Goal: Task Accomplishment & Management: Manage account settings

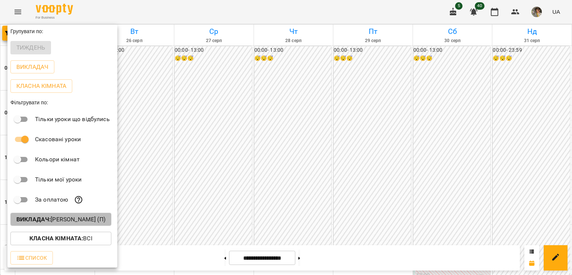
click at [48, 221] on b "Викладач :" at bounding box center [33, 219] width 34 height 7
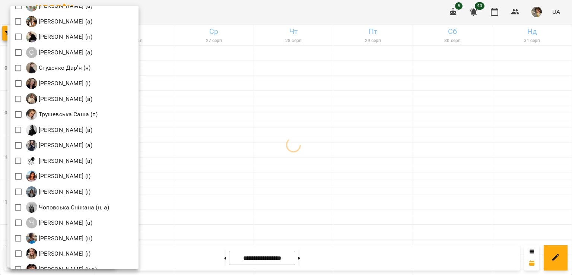
scroll to position [1070, 0]
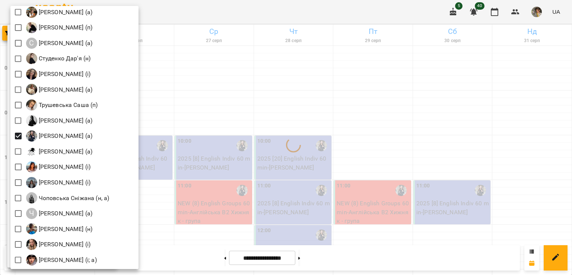
click at [279, 162] on div at bounding box center [286, 137] width 572 height 275
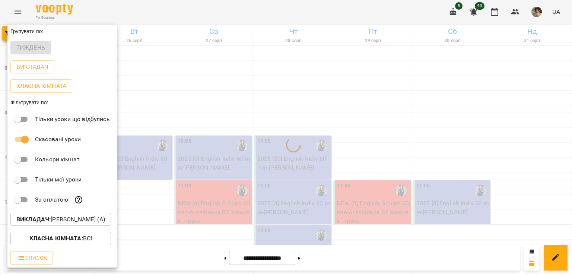
click at [279, 162] on div at bounding box center [286, 137] width 572 height 275
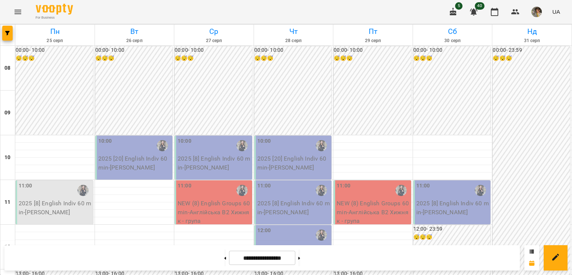
scroll to position [245, 0]
click at [3, 31] on span "button" at bounding box center [7, 33] width 10 height 4
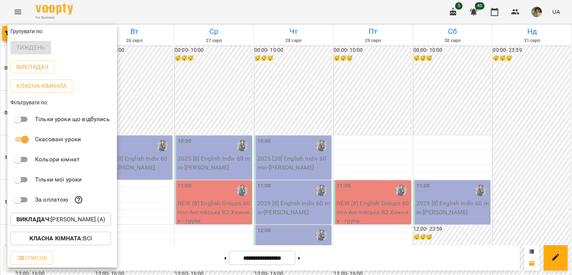
click at [53, 221] on p "Викладач : Хижняк Марія Сергіївна (а)" at bounding box center [60, 219] width 89 height 9
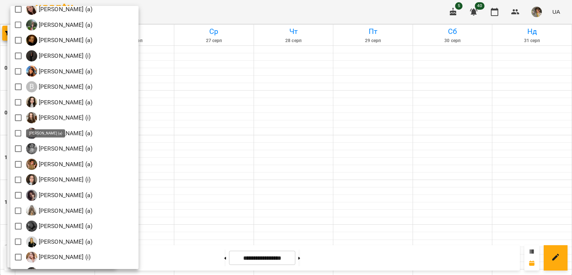
scroll to position [195, 0]
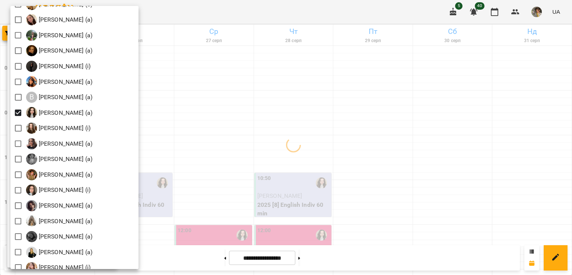
click at [259, 187] on div at bounding box center [286, 137] width 572 height 275
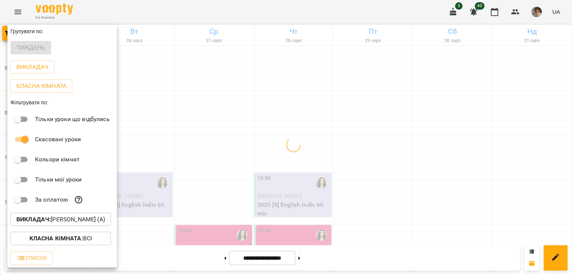
click at [259, 187] on div at bounding box center [286, 137] width 572 height 275
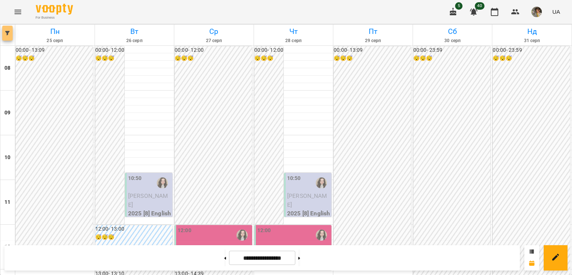
click at [3, 32] on span "button" at bounding box center [7, 33] width 10 height 4
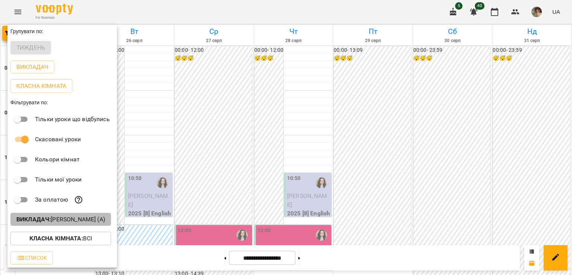
click at [64, 224] on p "Викладач : Вікторія Корнейко (а)" at bounding box center [60, 219] width 89 height 9
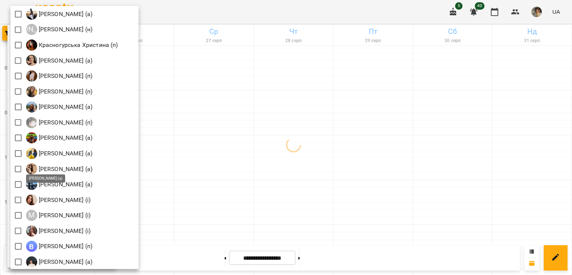
scroll to position [674, 0]
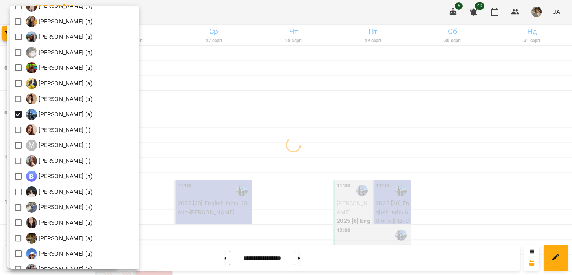
click at [268, 184] on div at bounding box center [286, 137] width 572 height 275
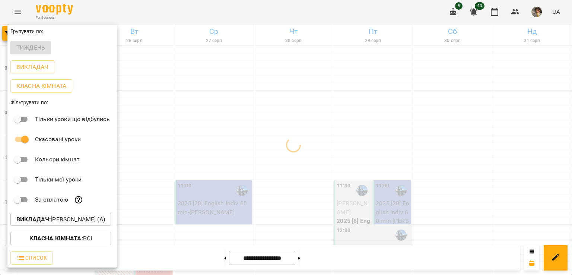
click at [268, 184] on div at bounding box center [286, 137] width 572 height 275
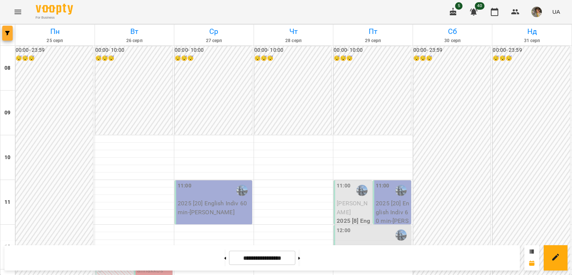
click at [5, 33] on icon "button" at bounding box center [7, 33] width 4 height 4
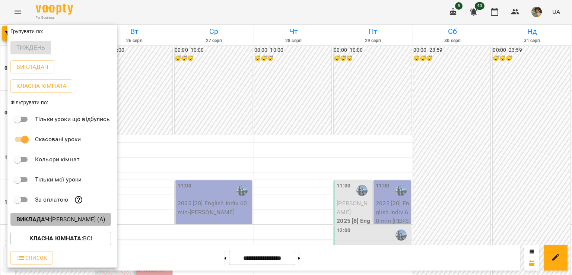
click at [55, 224] on p "Викладач : Мартем’янова Маргарита Анатоліївна (а)" at bounding box center [60, 219] width 89 height 9
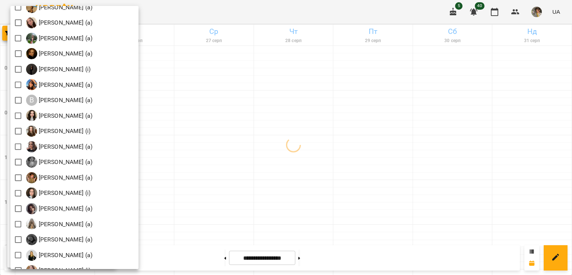
scroll to position [184, 0]
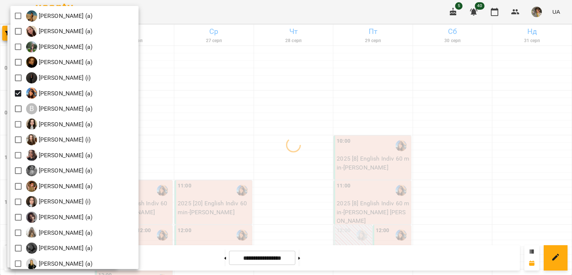
click at [242, 168] on div at bounding box center [286, 137] width 572 height 275
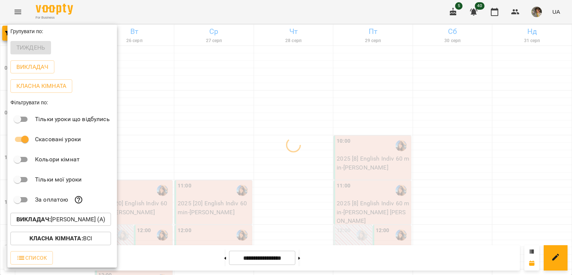
click at [242, 168] on div at bounding box center [286, 137] width 572 height 275
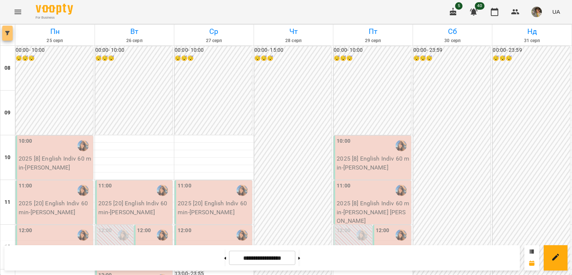
click at [3, 38] on button "button" at bounding box center [7, 33] width 10 height 15
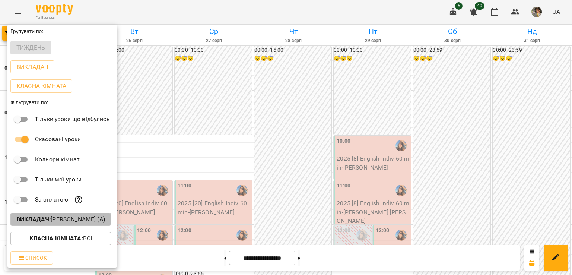
click at [87, 220] on p "Викладач : Вербова Єлизавета Сергіївна (а)" at bounding box center [60, 219] width 89 height 9
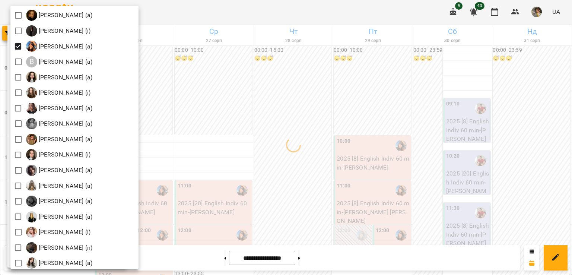
scroll to position [229, 0]
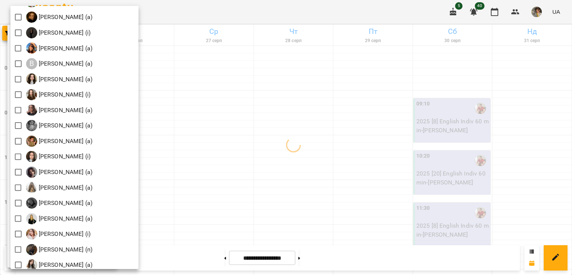
click at [270, 123] on div at bounding box center [286, 137] width 572 height 275
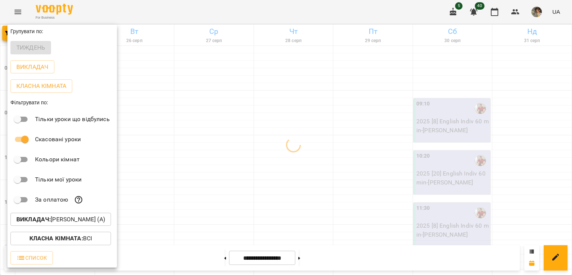
click at [270, 123] on div at bounding box center [286, 137] width 572 height 275
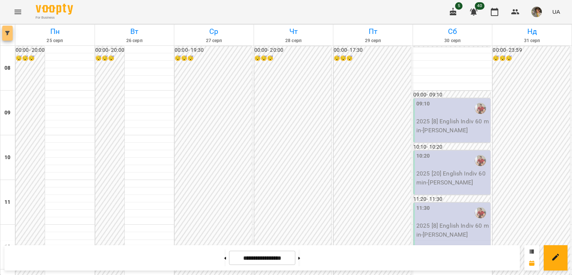
click at [6, 39] on button "button" at bounding box center [7, 33] width 10 height 15
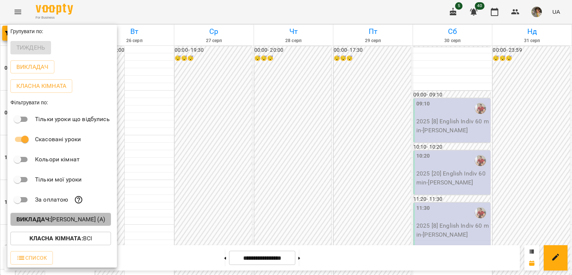
click at [57, 217] on p "Викладач : Баргель Олег Романович (а)" at bounding box center [60, 219] width 89 height 9
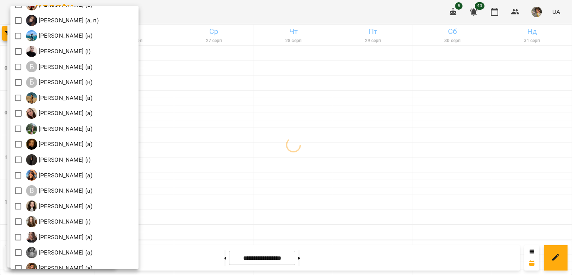
scroll to position [118, 0]
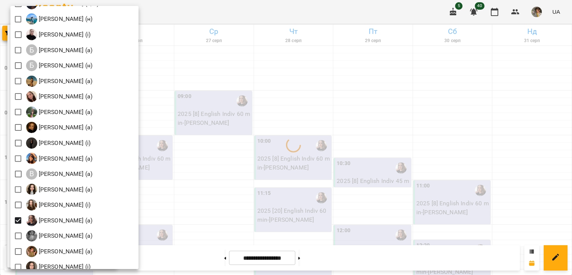
click at [224, 141] on div at bounding box center [286, 137] width 572 height 275
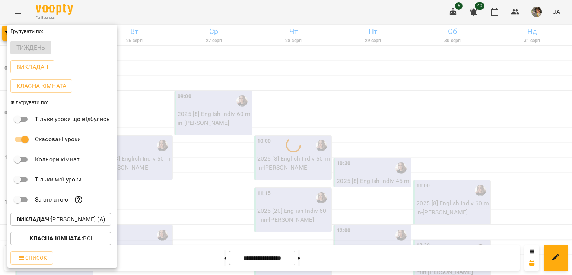
click at [224, 141] on div at bounding box center [286, 137] width 572 height 275
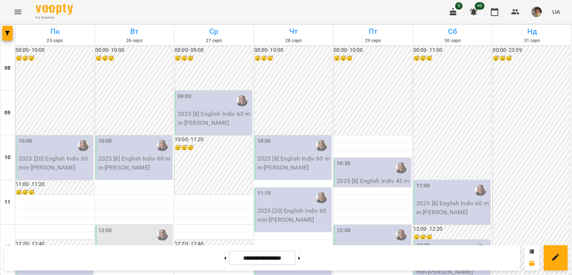
scroll to position [221, 0]
click at [4, 36] on button "button" at bounding box center [7, 33] width 10 height 15
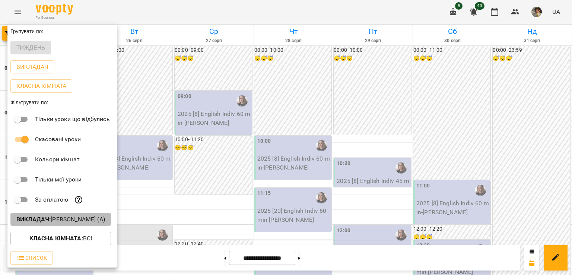
click at [61, 221] on p "Викладач : Гастінґс Катерина (а)" at bounding box center [60, 219] width 89 height 9
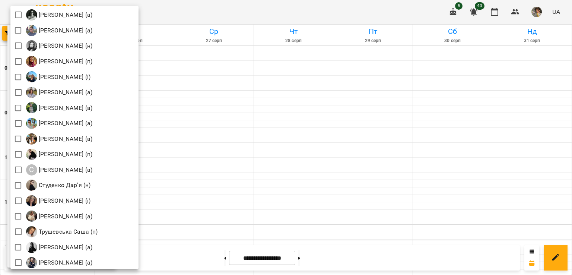
scroll to position [962, 0]
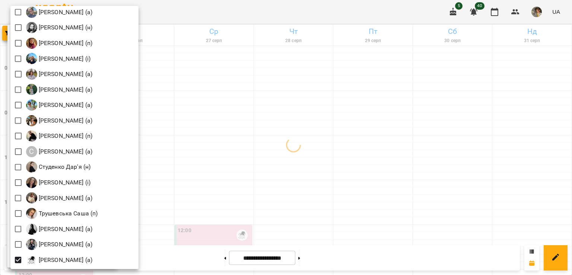
click at [236, 167] on div at bounding box center [286, 137] width 572 height 275
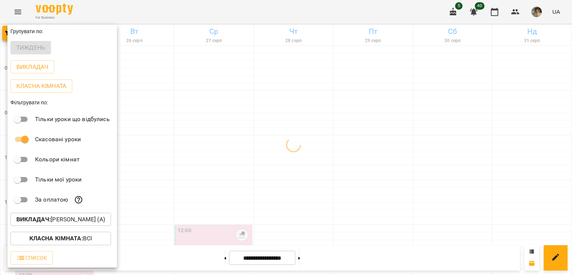
click at [236, 167] on div at bounding box center [286, 137] width 572 height 275
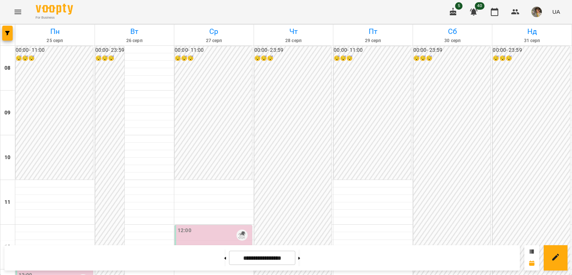
scroll to position [232, 0]
click at [4, 32] on span "button" at bounding box center [7, 33] width 10 height 4
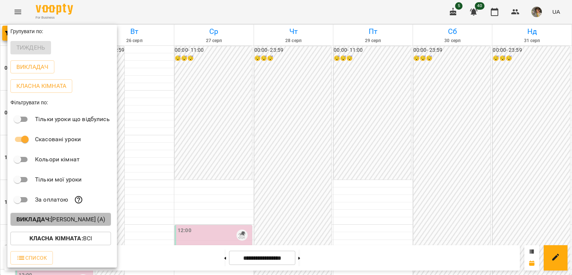
click at [64, 219] on p "Викладач : Целуйко Анастасія (а)" at bounding box center [60, 219] width 89 height 9
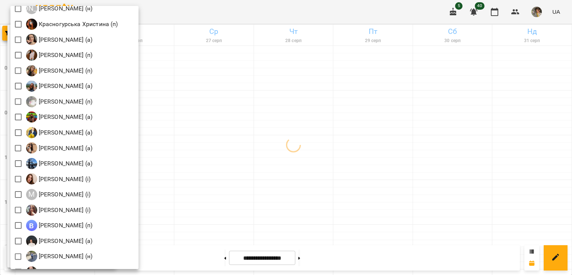
scroll to position [622, 0]
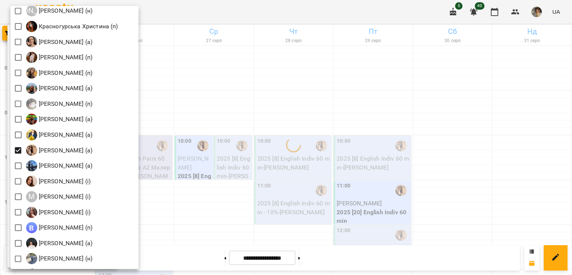
click at [290, 132] on div at bounding box center [286, 137] width 572 height 275
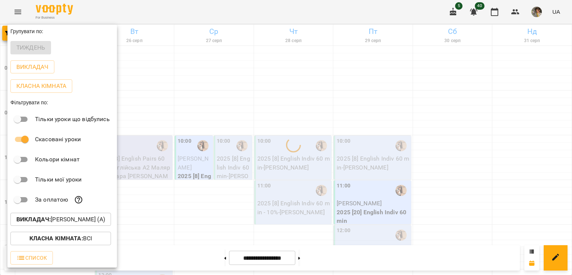
click at [290, 132] on div at bounding box center [286, 137] width 572 height 275
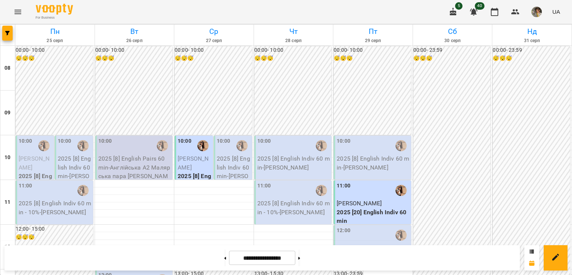
scroll to position [211, 0]
click at [7, 35] on icon "button" at bounding box center [7, 33] width 4 height 4
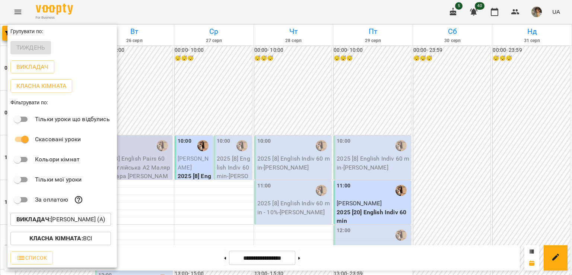
click at [64, 225] on button "Викладач : Малярська Христина Борисівна (а)" at bounding box center [60, 219] width 101 height 13
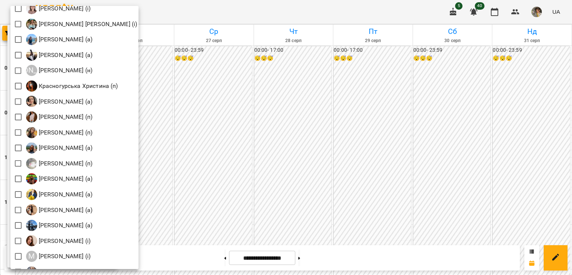
scroll to position [559, 0]
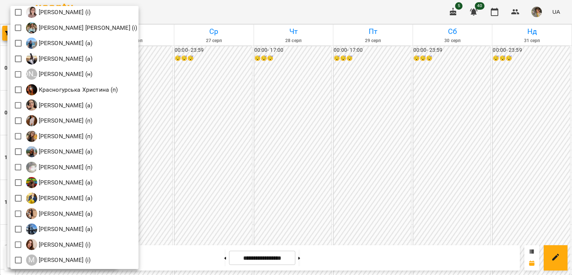
click at [240, 114] on div at bounding box center [286, 137] width 572 height 275
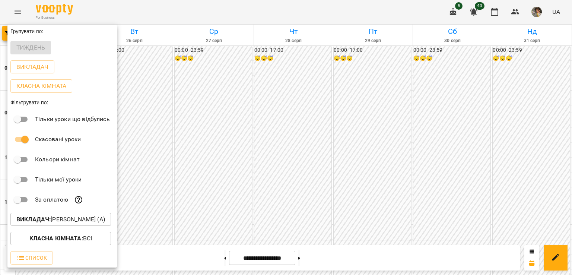
click at [240, 114] on div at bounding box center [286, 137] width 572 height 275
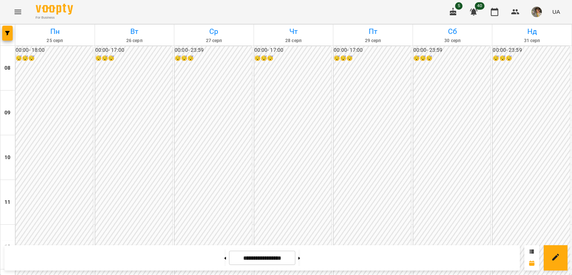
scroll to position [258, 0]
click at [10, 39] on button "button" at bounding box center [7, 33] width 10 height 15
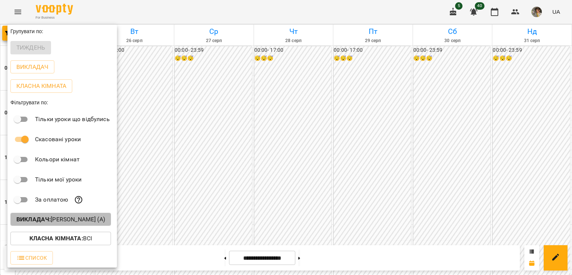
click at [64, 223] on p "Викладач : Войтенко Богдан (а)" at bounding box center [60, 219] width 89 height 9
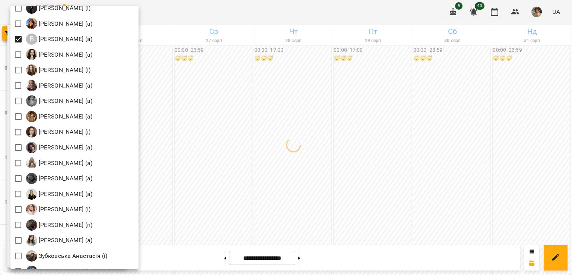
scroll to position [230, 0]
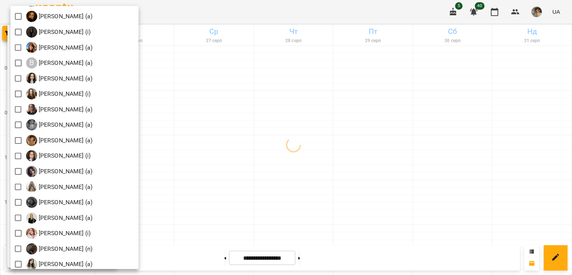
click at [224, 133] on div at bounding box center [286, 137] width 572 height 275
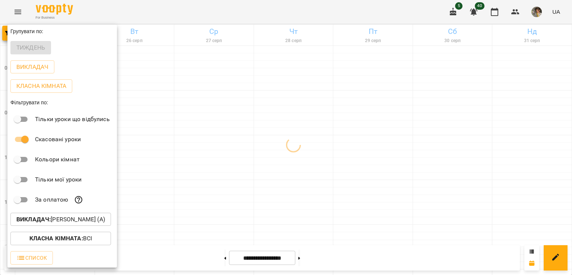
click at [224, 133] on div at bounding box center [286, 137] width 572 height 275
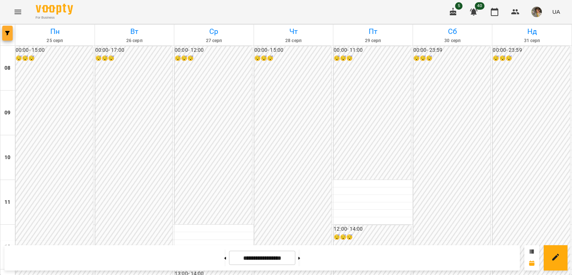
click at [9, 37] on button "button" at bounding box center [7, 33] width 10 height 15
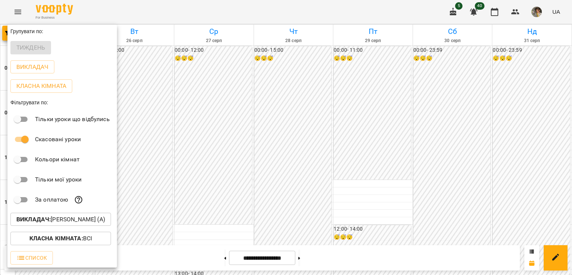
click at [57, 223] on p "Викладач : Богуш Альбіна (а)" at bounding box center [60, 219] width 89 height 9
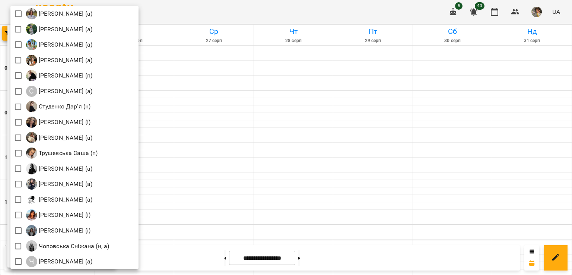
scroll to position [1070, 0]
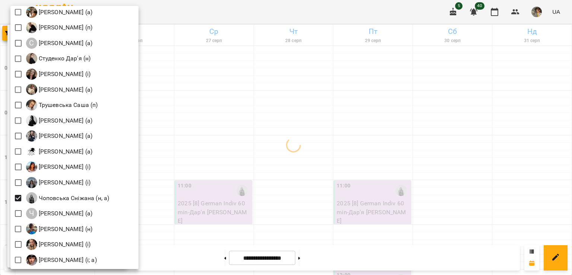
click at [235, 143] on div at bounding box center [286, 137] width 572 height 275
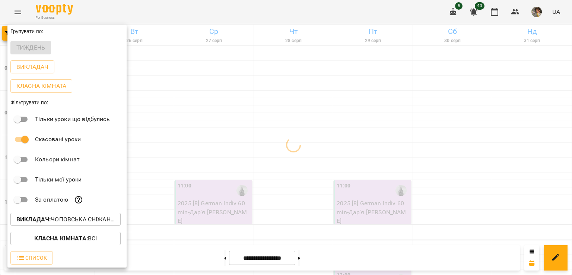
click at [215, 165] on div at bounding box center [286, 137] width 572 height 275
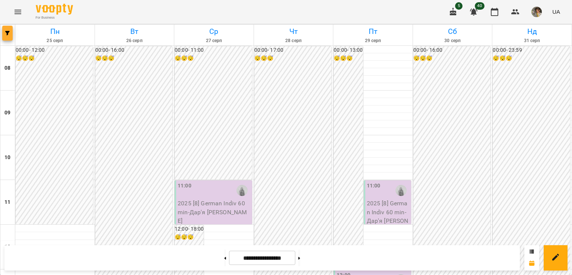
click at [6, 36] on button "button" at bounding box center [7, 33] width 10 height 15
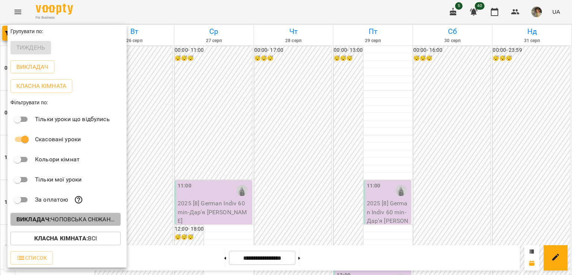
click at [68, 218] on p "Викладач : Чоповська Сніжана (н, а)" at bounding box center [65, 219] width 98 height 9
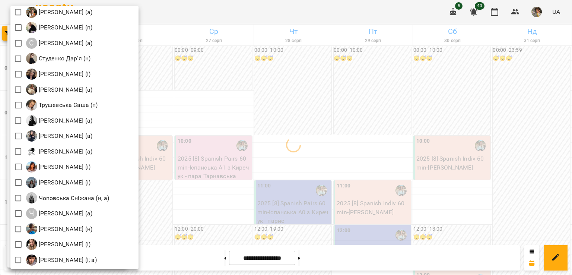
click at [233, 184] on div at bounding box center [286, 137] width 572 height 275
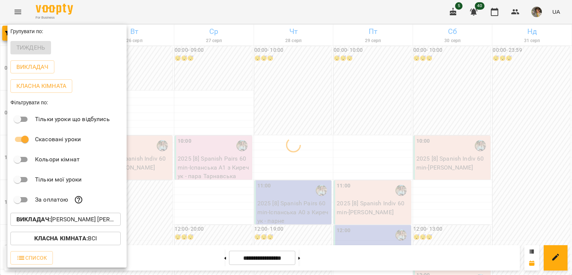
click at [233, 184] on div at bounding box center [286, 137] width 572 height 275
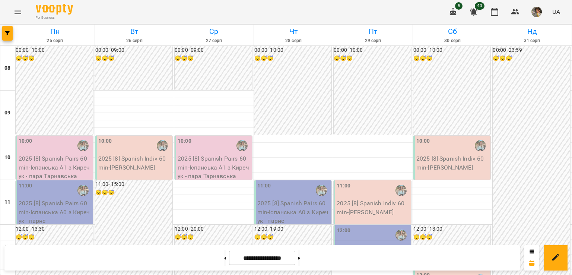
scroll to position [475, 0]
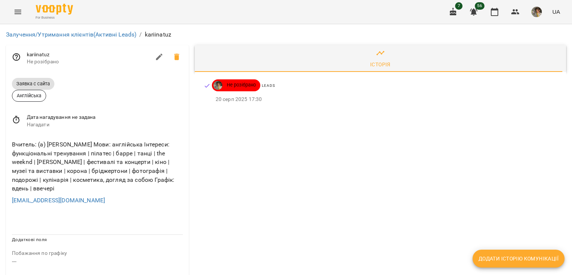
click at [13, 10] on icon "Menu" at bounding box center [17, 11] width 9 height 9
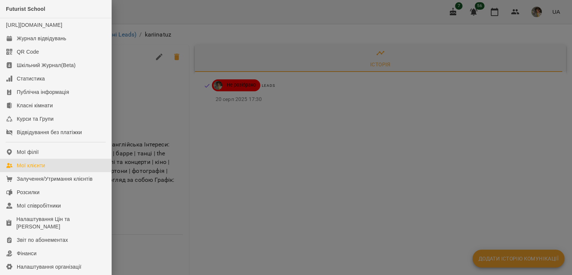
click at [41, 169] on div "Мої клієнти" at bounding box center [31, 165] width 28 height 7
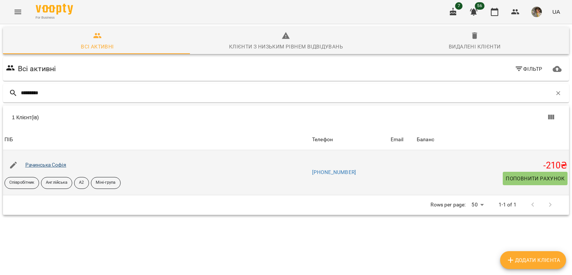
type input "*********"
click at [41, 167] on link "Рачинська Софія" at bounding box center [45, 165] width 41 height 6
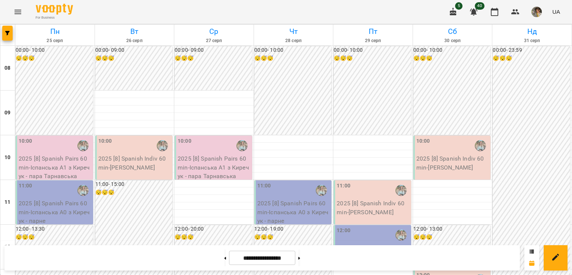
click at [8, 34] on icon "button" at bounding box center [7, 33] width 4 height 4
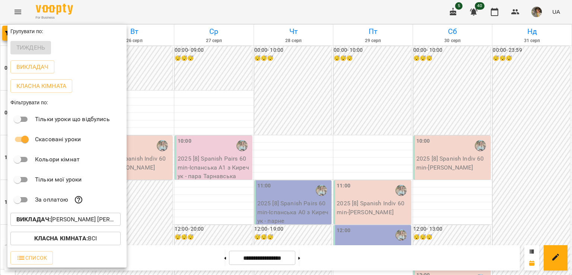
click at [65, 220] on p "Викладач : Киречук Валерія Володимирівна (і)" at bounding box center [65, 219] width 98 height 9
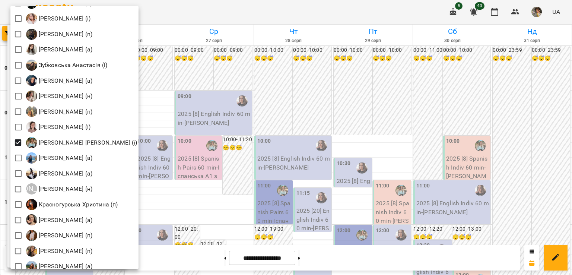
scroll to position [461, 0]
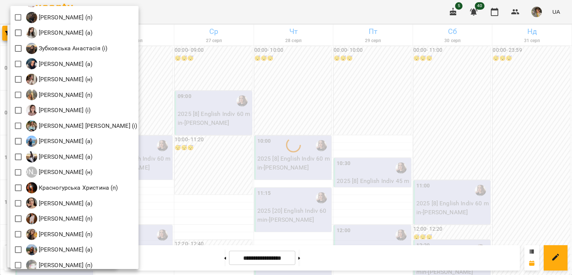
click at [206, 199] on div at bounding box center [286, 137] width 572 height 275
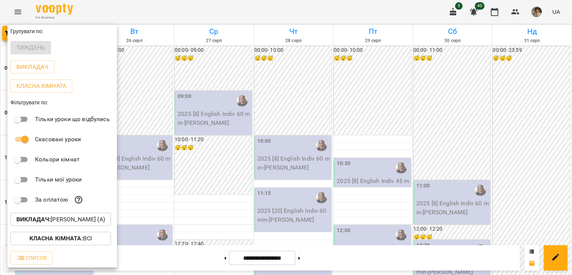
click at [206, 199] on div at bounding box center [286, 137] width 572 height 275
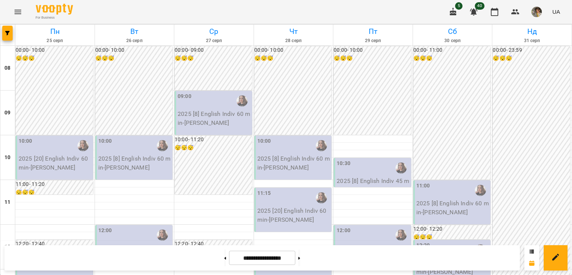
scroll to position [410, 0]
click at [300, 257] on icon at bounding box center [299, 258] width 2 height 3
click at [224, 256] on button at bounding box center [225, 258] width 2 height 16
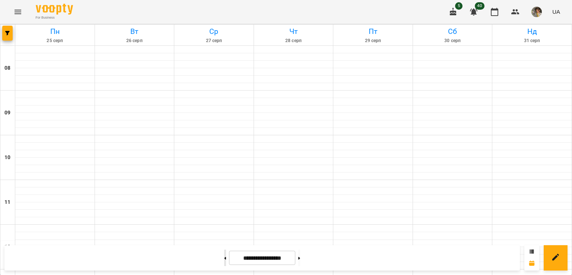
click at [224, 256] on button at bounding box center [225, 258] width 2 height 16
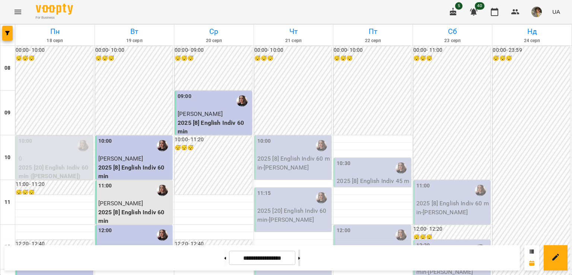
click at [300, 260] on button at bounding box center [299, 258] width 2 height 16
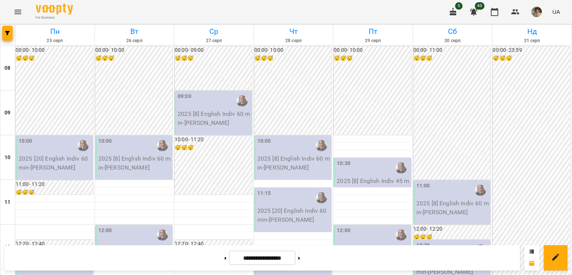
scroll to position [292, 0]
click at [7, 37] on button "button" at bounding box center [7, 33] width 10 height 15
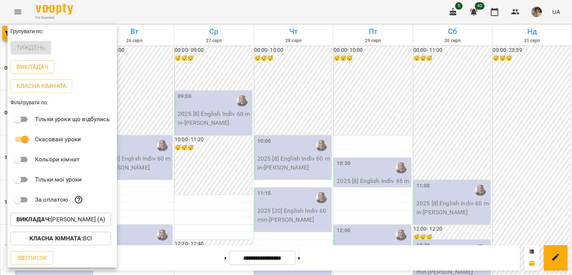
click at [78, 217] on p "Викладач : Гастінґс Катерина (а)" at bounding box center [60, 219] width 89 height 9
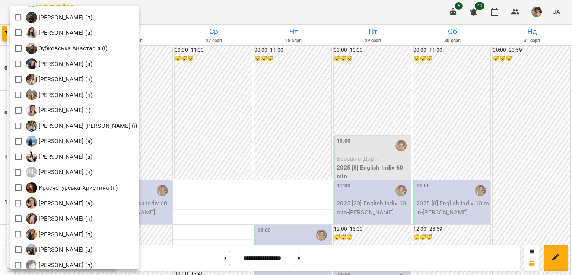
scroll to position [462, 0]
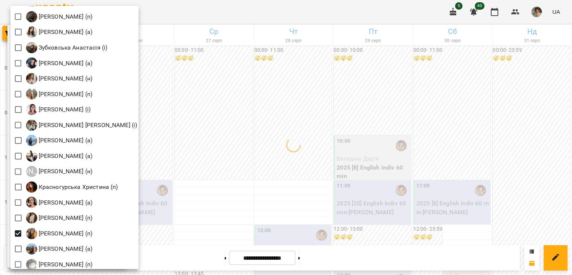
click at [246, 126] on div at bounding box center [286, 137] width 572 height 275
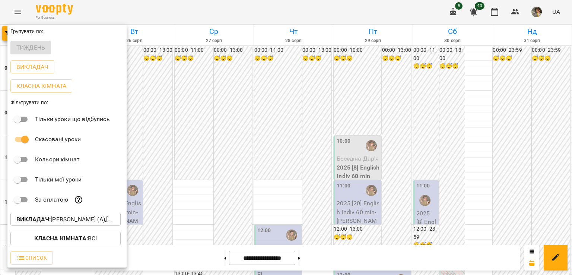
click at [246, 126] on div at bounding box center [286, 137] width 572 height 275
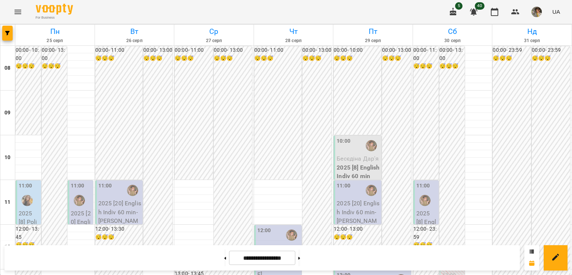
scroll to position [0, 0]
click at [224, 265] on button at bounding box center [225, 258] width 2 height 16
type input "**********"
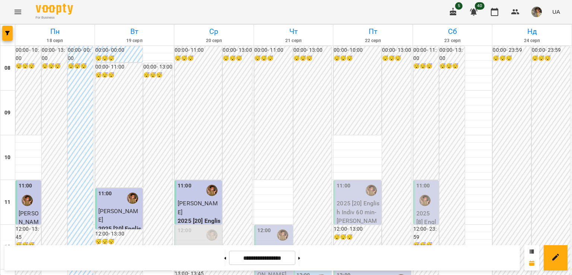
scroll to position [447, 0]
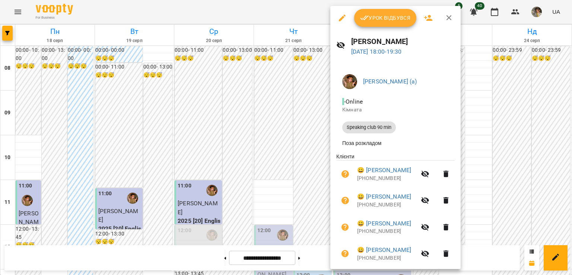
click at [344, 15] on icon "button" at bounding box center [342, 18] width 7 height 7
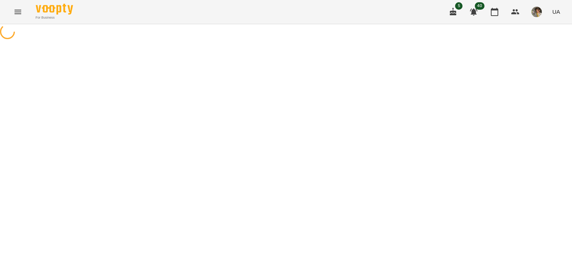
select select "**********"
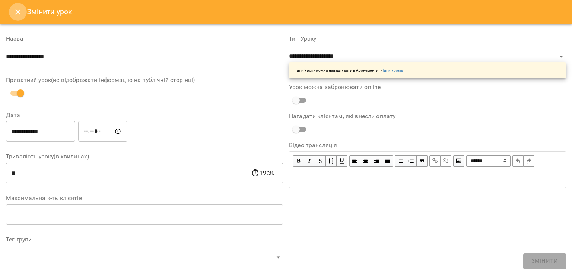
click at [18, 13] on icon "Close" at bounding box center [17, 11] width 9 height 9
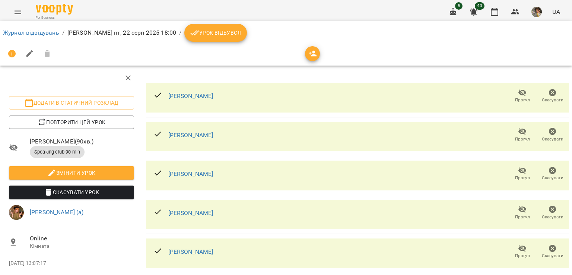
click at [308, 60] on div at bounding box center [312, 53] width 15 height 15
click at [313, 57] on icon "button" at bounding box center [313, 53] width 9 height 9
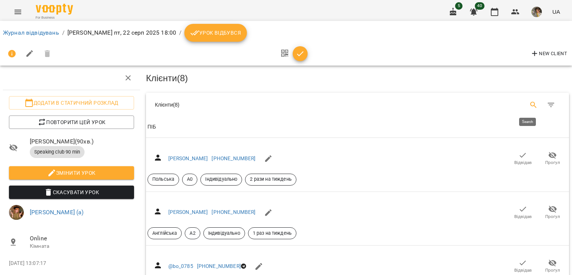
click at [530, 107] on icon "Search" at bounding box center [534, 105] width 9 height 9
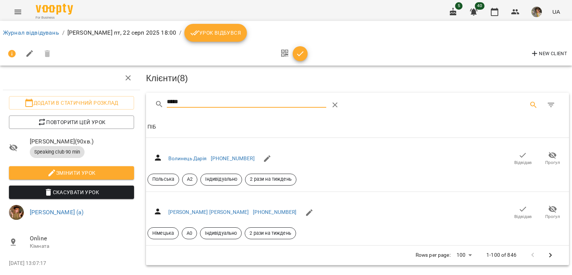
type input "*****"
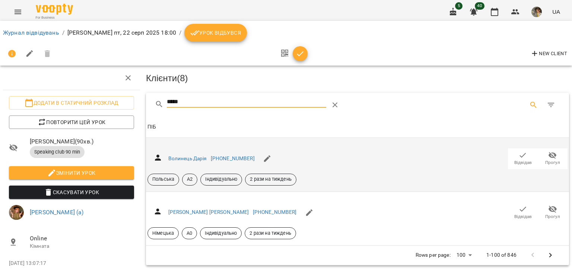
click at [520, 164] on span "Відвідав" at bounding box center [524, 162] width 18 height 6
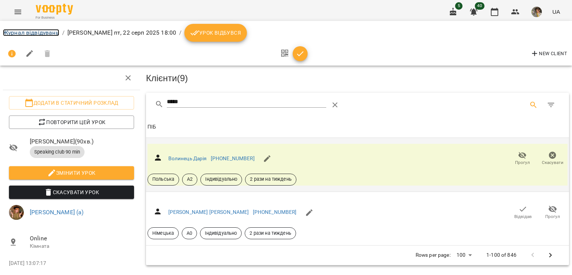
click at [5, 30] on link "Журнал відвідувань" at bounding box center [31, 32] width 56 height 7
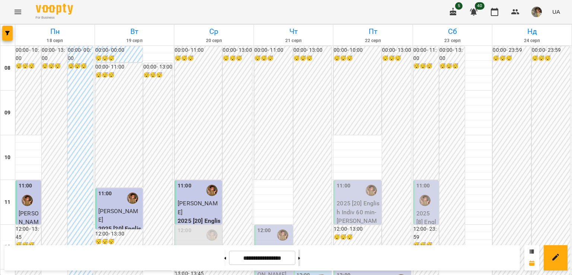
click at [300, 258] on button at bounding box center [299, 258] width 2 height 16
type input "**********"
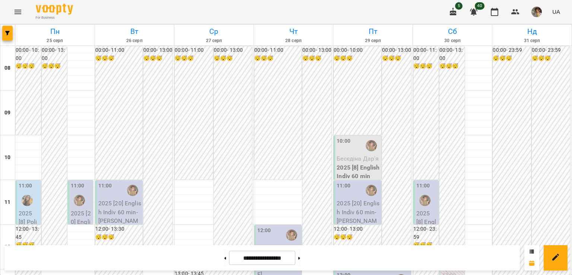
scroll to position [438, 0]
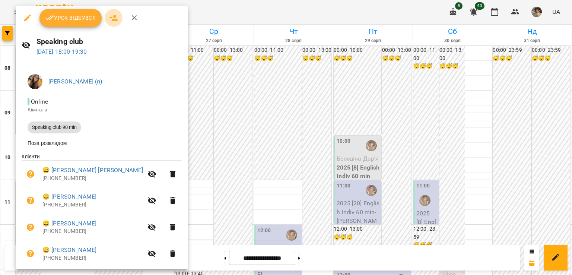
click at [109, 24] on button "button" at bounding box center [114, 18] width 18 height 18
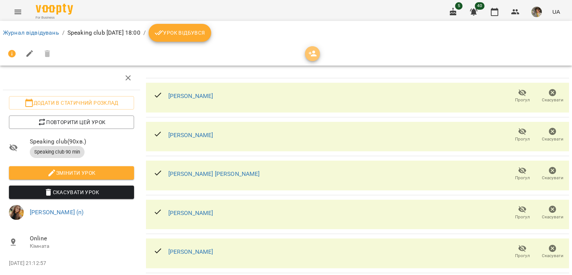
click at [313, 52] on icon "button" at bounding box center [313, 54] width 8 height 6
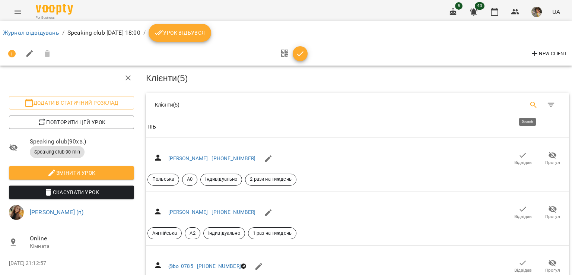
click at [531, 108] on icon "Search" at bounding box center [534, 105] width 9 height 9
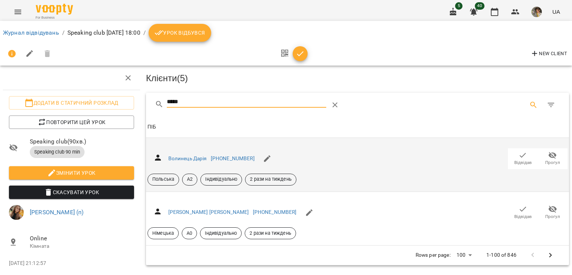
type input "*****"
click at [515, 160] on span "Відвідав" at bounding box center [524, 162] width 18 height 6
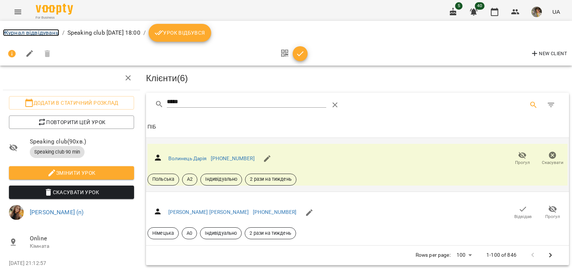
click at [30, 30] on link "Журнал відвідувань" at bounding box center [31, 32] width 56 height 7
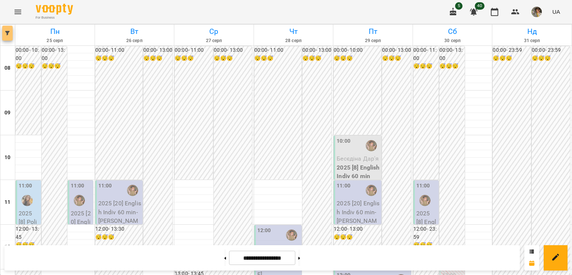
click at [6, 33] on icon "button" at bounding box center [7, 33] width 4 height 4
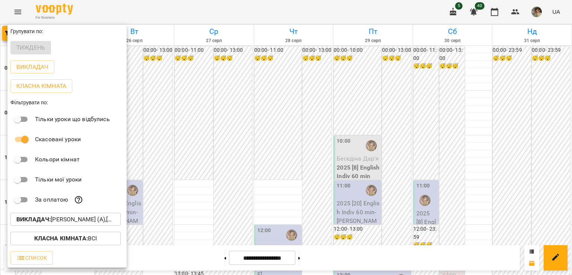
click at [62, 228] on div "Викладач : Горошинська Олександра (а),Куплевацька Олександра Іванівна (п)" at bounding box center [66, 219] width 119 height 19
click at [64, 217] on p "Викладач : Горошинська Олександра (а),Куплевацька Олександра Іванівна (п)" at bounding box center [65, 219] width 98 height 9
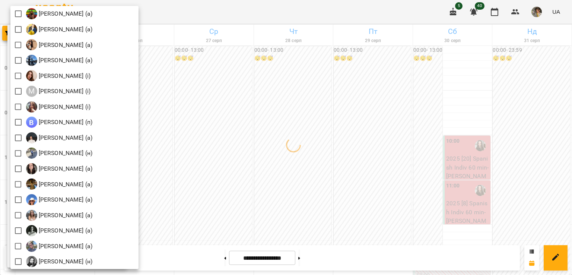
scroll to position [647, 0]
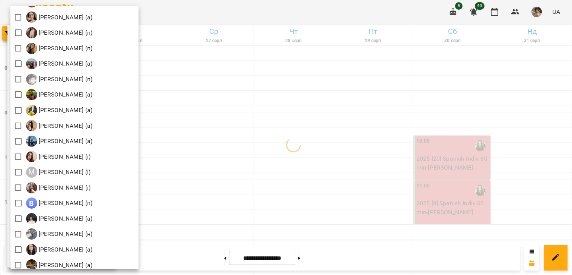
click at [250, 145] on div at bounding box center [286, 137] width 572 height 275
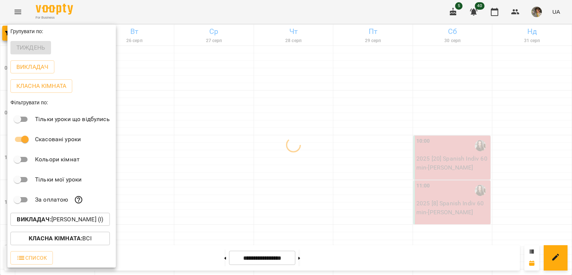
click at [211, 262] on div at bounding box center [286, 137] width 572 height 275
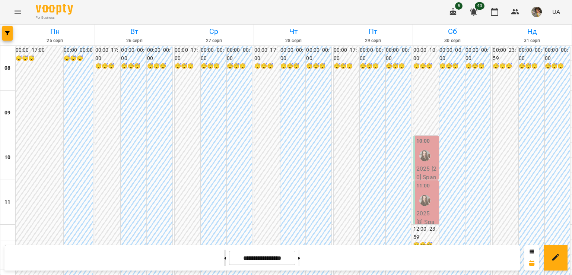
click at [224, 260] on button at bounding box center [225, 258] width 2 height 16
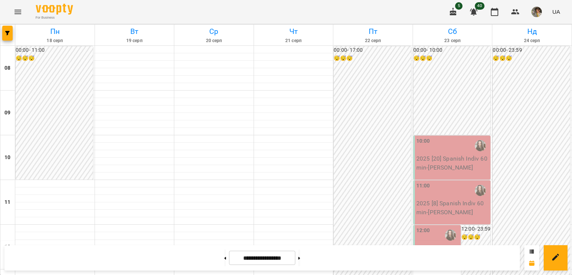
scroll to position [424, 0]
click at [300, 253] on button at bounding box center [299, 258] width 2 height 16
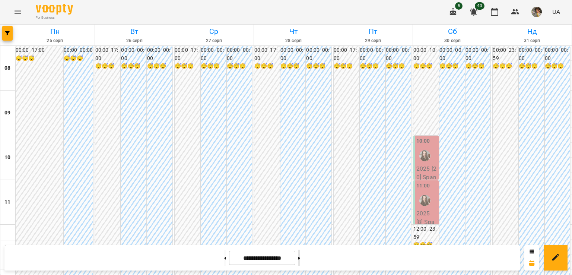
click at [300, 261] on button at bounding box center [299, 258] width 2 height 16
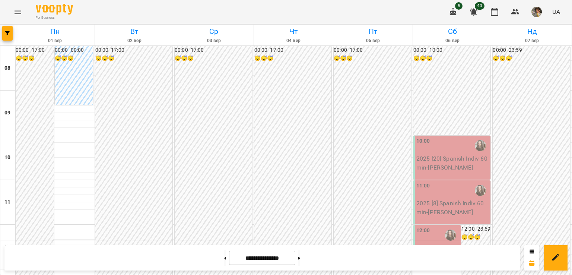
scroll to position [370, 0]
click at [300, 262] on button at bounding box center [299, 258] width 2 height 16
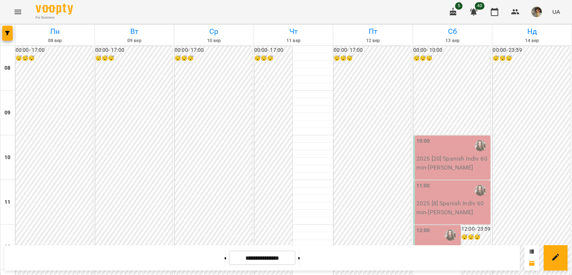
scroll to position [386, 0]
click at [5, 38] on button "button" at bounding box center [7, 33] width 10 height 15
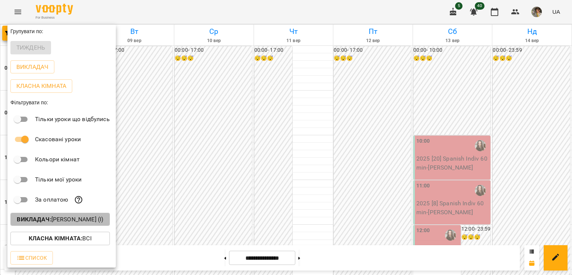
click at [58, 222] on p "Викладач : Гайдукевич Анна (і)" at bounding box center [60, 219] width 86 height 9
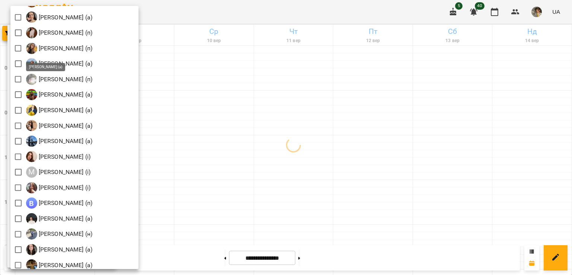
scroll to position [660, 0]
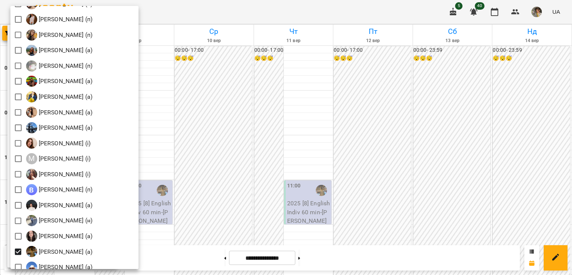
click at [198, 152] on div at bounding box center [286, 137] width 572 height 275
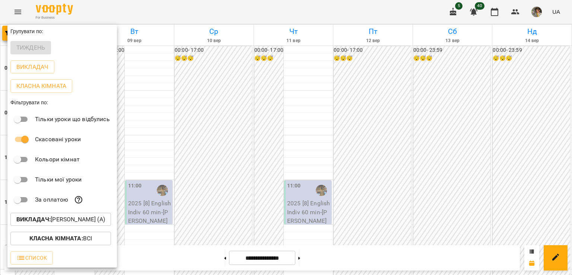
click at [198, 152] on div at bounding box center [286, 137] width 572 height 275
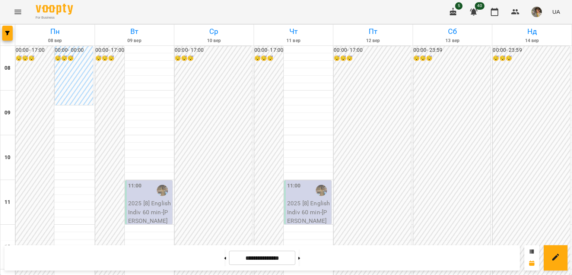
scroll to position [391, 0]
click at [224, 259] on button at bounding box center [225, 258] width 2 height 16
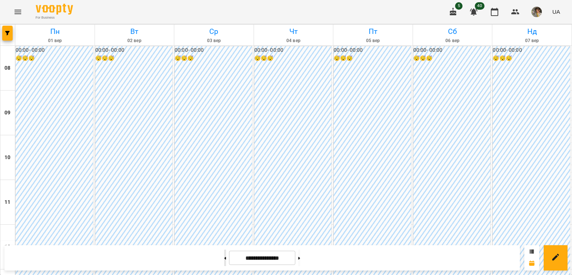
click at [224, 259] on button at bounding box center [225, 258] width 2 height 16
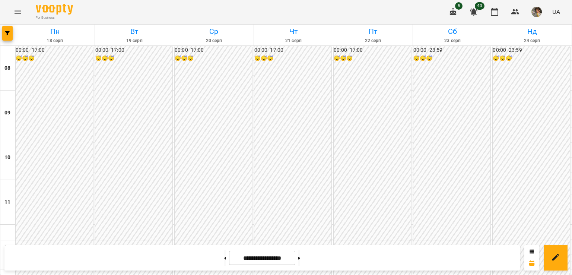
scroll to position [418, 0]
click at [224, 259] on button at bounding box center [225, 258] width 2 height 16
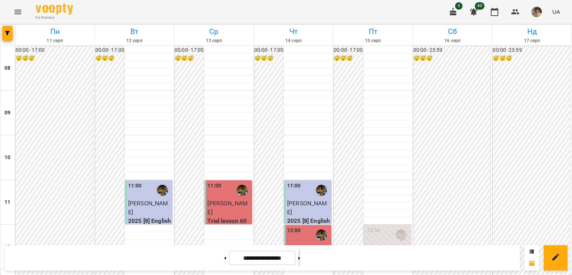
click at [300, 260] on button at bounding box center [299, 258] width 2 height 16
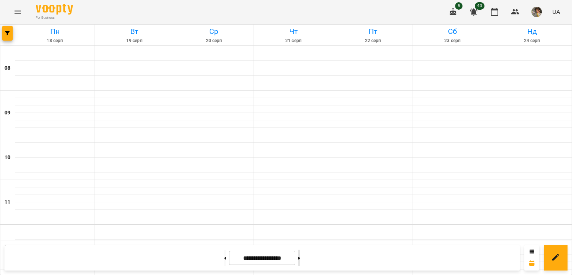
click at [300, 260] on button at bounding box center [299, 258] width 2 height 16
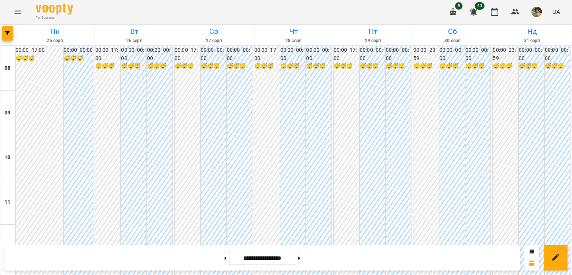
scroll to position [475, 0]
click at [300, 264] on button at bounding box center [299, 258] width 2 height 16
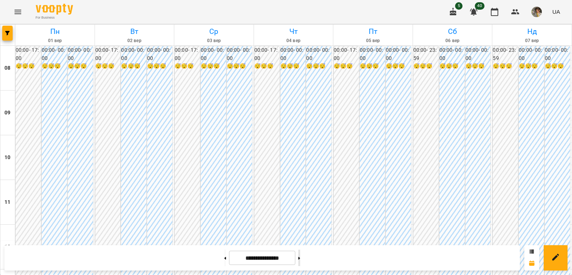
click at [300, 259] on button at bounding box center [299, 258] width 2 height 16
type input "**********"
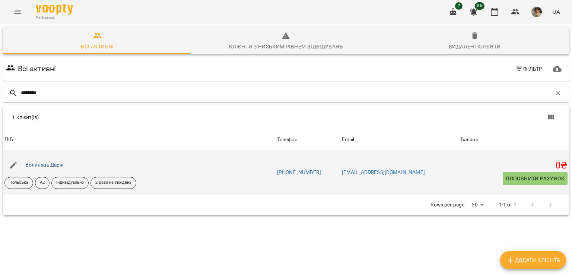
type input "********"
click at [46, 162] on link "Волинець Дарія" at bounding box center [44, 165] width 39 height 6
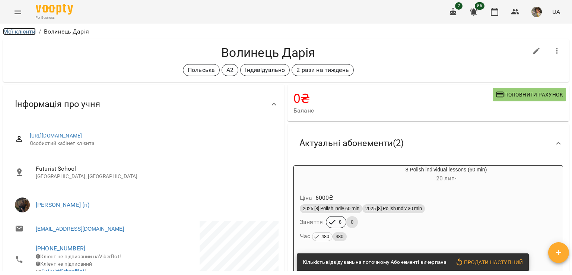
click at [7, 29] on link "Мої клієнти" at bounding box center [19, 31] width 33 height 7
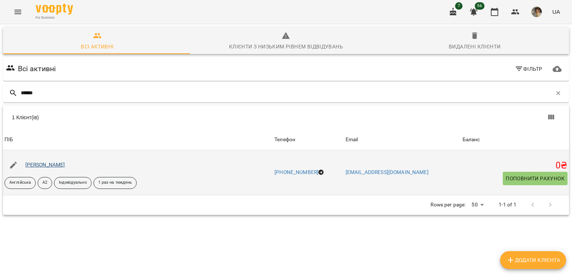
type input "*****"
click at [35, 163] on link "[PERSON_NAME]" at bounding box center [45, 165] width 40 height 6
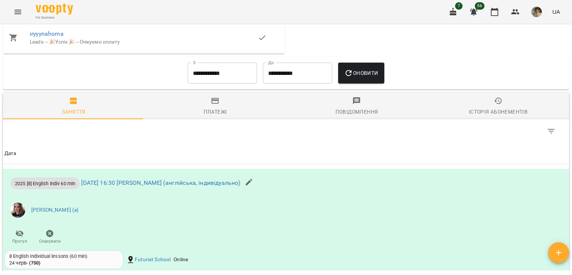
scroll to position [473, 0]
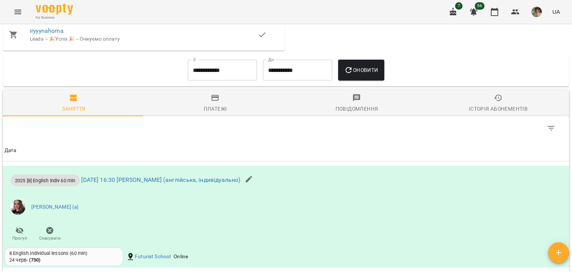
click at [220, 110] on div "Платежі" at bounding box center [215, 108] width 23 height 9
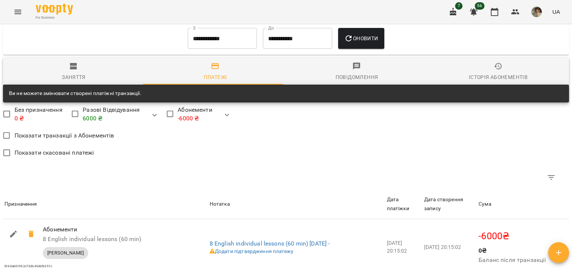
scroll to position [474, 0]
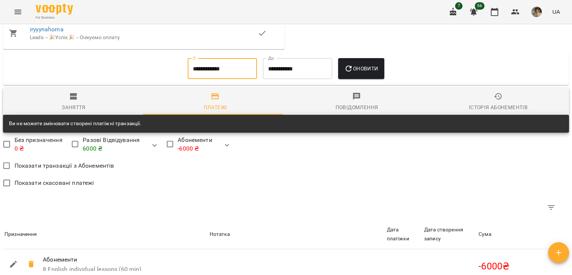
click at [218, 71] on input "**********" at bounding box center [222, 68] width 69 height 21
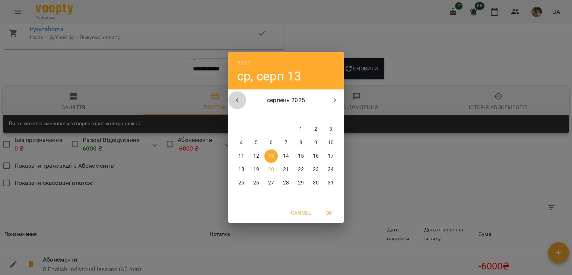
click at [235, 95] on button "button" at bounding box center [237, 100] width 18 height 18
click at [254, 128] on span "1" at bounding box center [256, 129] width 13 height 7
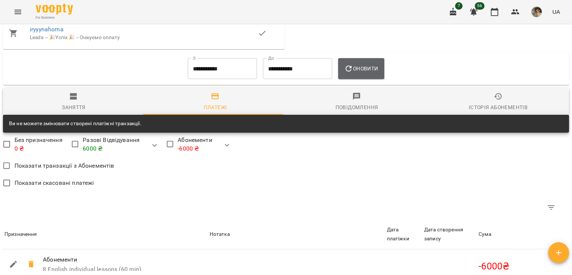
click at [378, 70] on span "Оновити" at bounding box center [361, 68] width 34 height 9
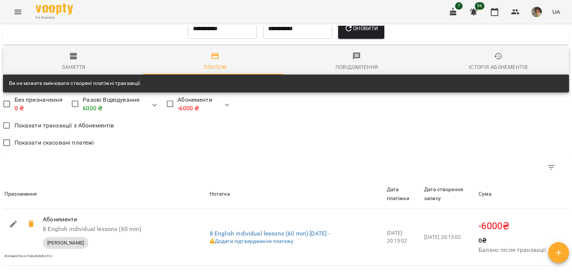
scroll to position [470, 0]
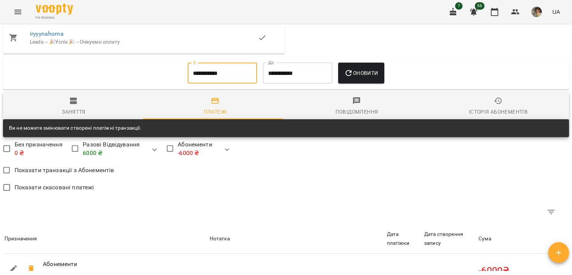
click at [210, 73] on input "**********" at bounding box center [222, 73] width 69 height 21
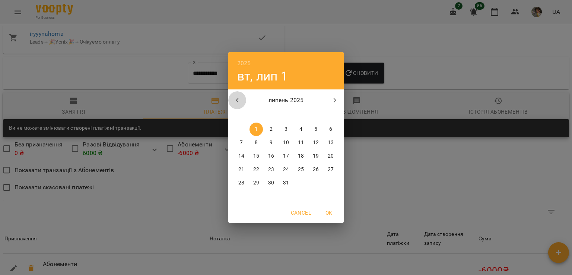
click at [232, 99] on button "button" at bounding box center [237, 100] width 18 height 18
click at [239, 144] on span "5" at bounding box center [241, 142] width 13 height 7
type input "**********"
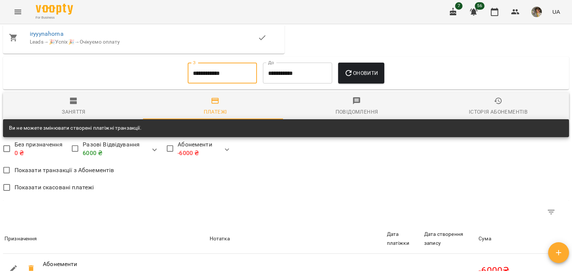
click at [370, 72] on span "Оновити" at bounding box center [361, 73] width 34 height 9
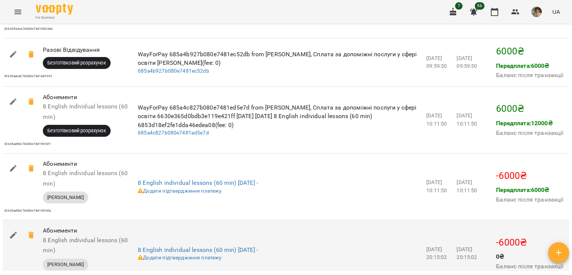
scroll to position [799, 0]
